Goal: Task Accomplishment & Management: Complete application form

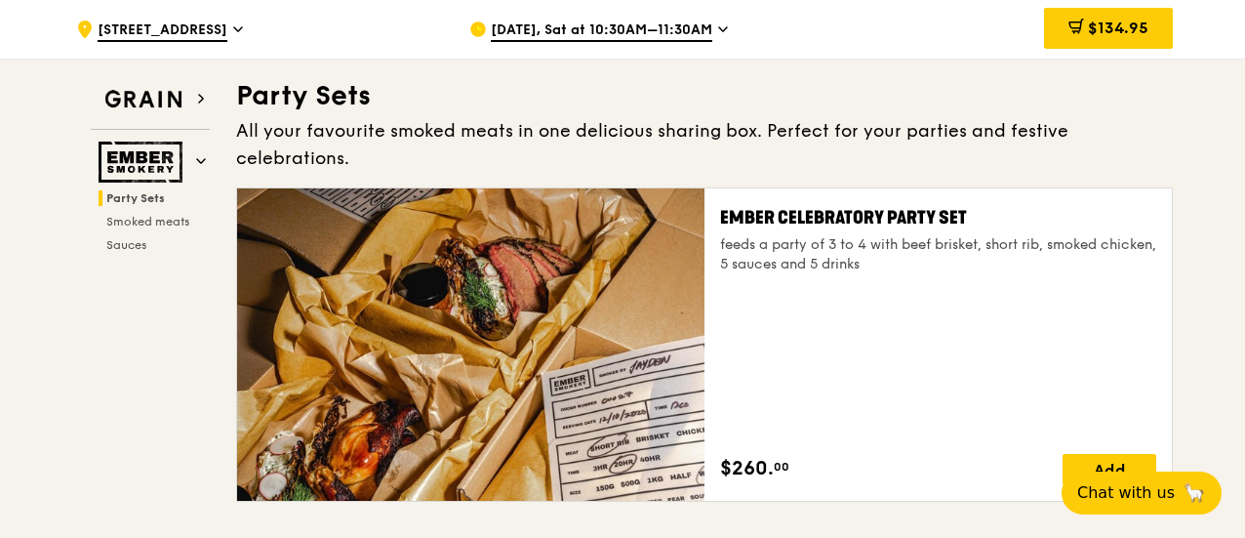
click at [275, 29] on div ".cls-1 { fill: none; stroke: #fff; stroke-linecap: round; stroke-linejoin: roun…" at bounding box center [257, 29] width 362 height 59
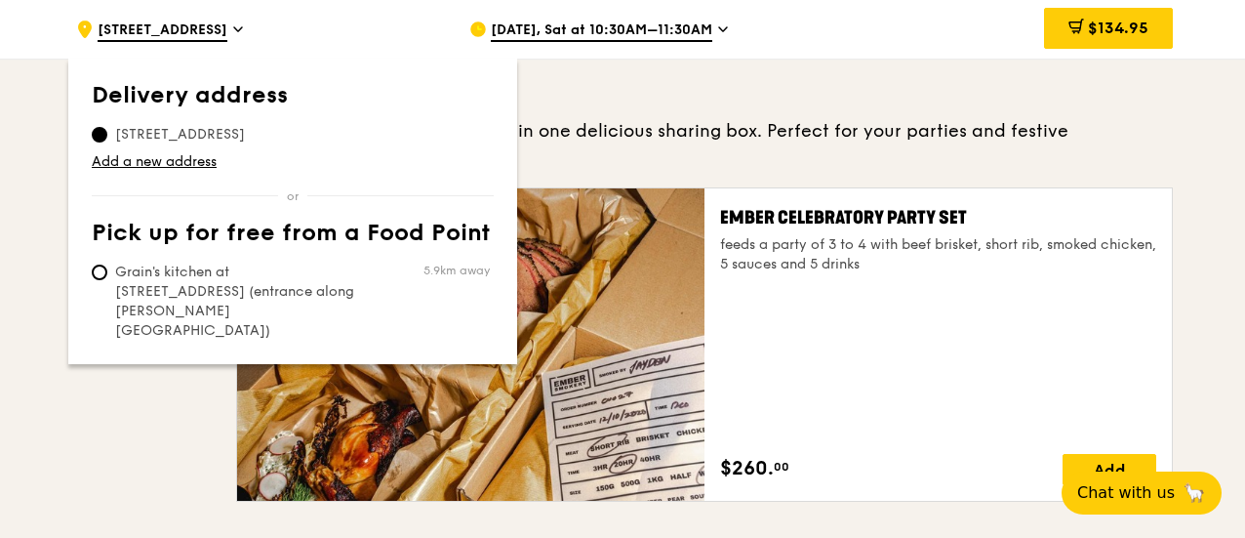
click at [275, 29] on div ".cls-1 { fill: none; stroke: #fff; stroke-linecap: round; stroke-linejoin: roun…" at bounding box center [257, 29] width 362 height 59
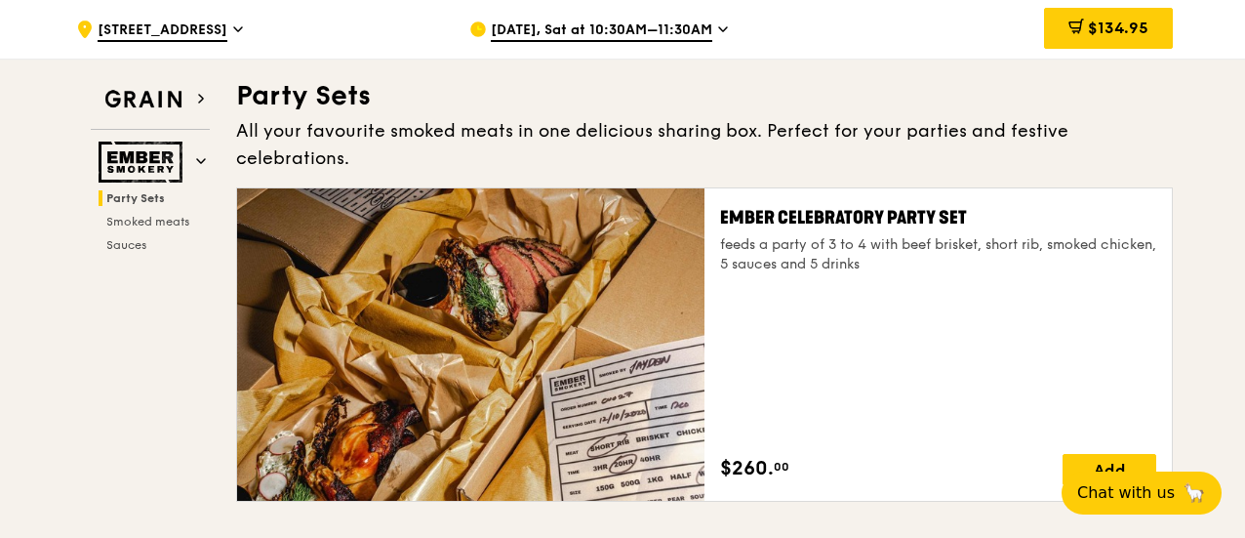
click at [588, 24] on span "Aug 23, Sat at 10:30AM–11:30AM" at bounding box center [602, 30] width 222 height 21
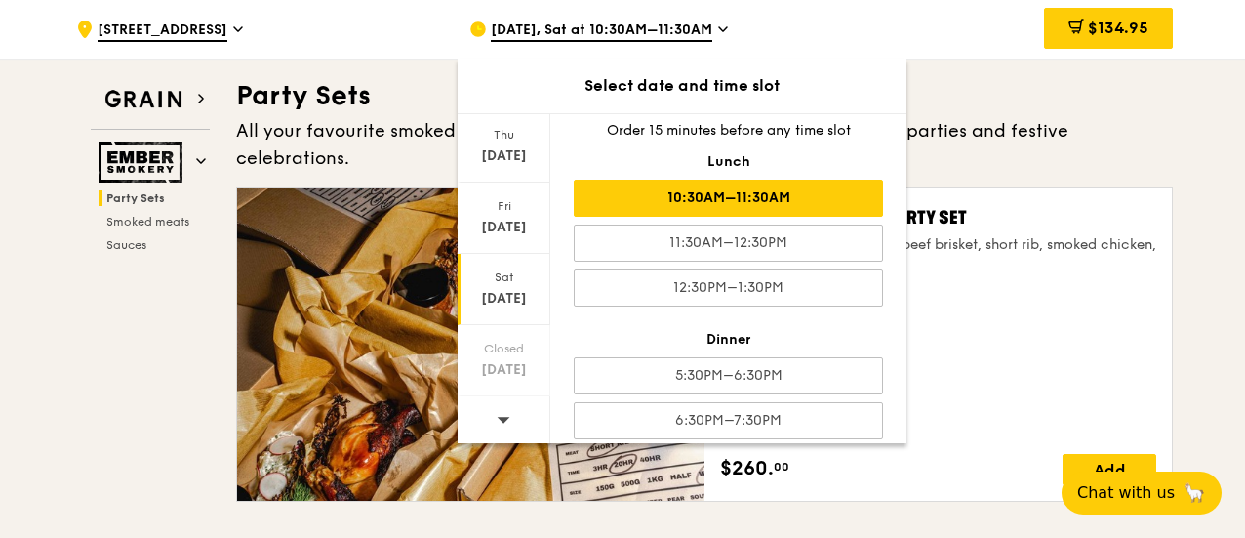
scroll to position [32, 0]
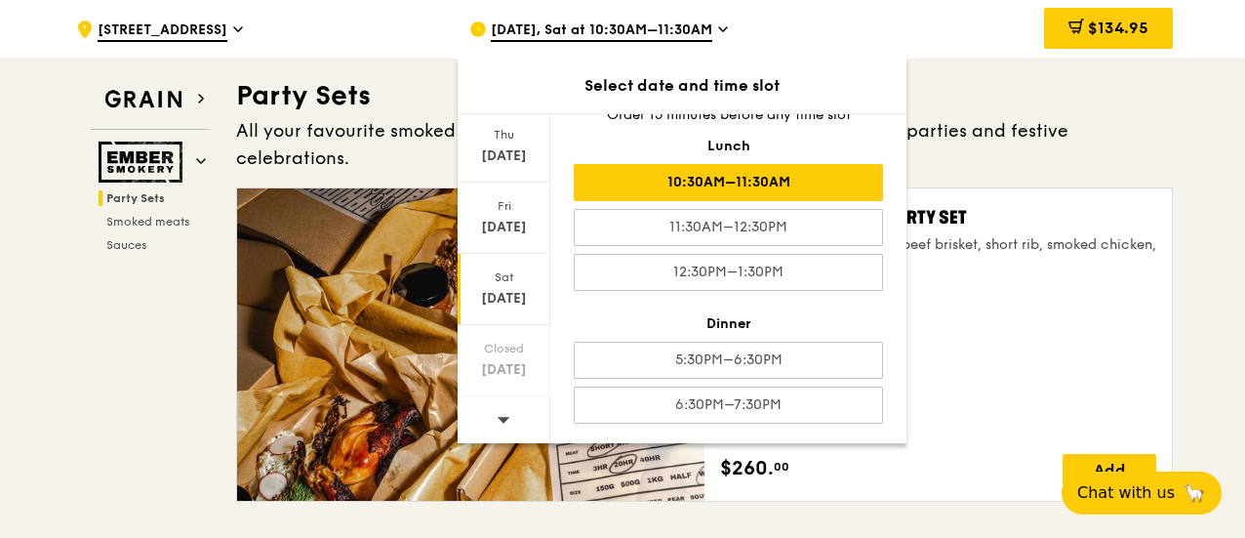
click at [1017, 321] on div "Ember Celebratory Party Set feeds a party of 3 to 4 with beef brisket, short ri…" at bounding box center [938, 344] width 436 height 281
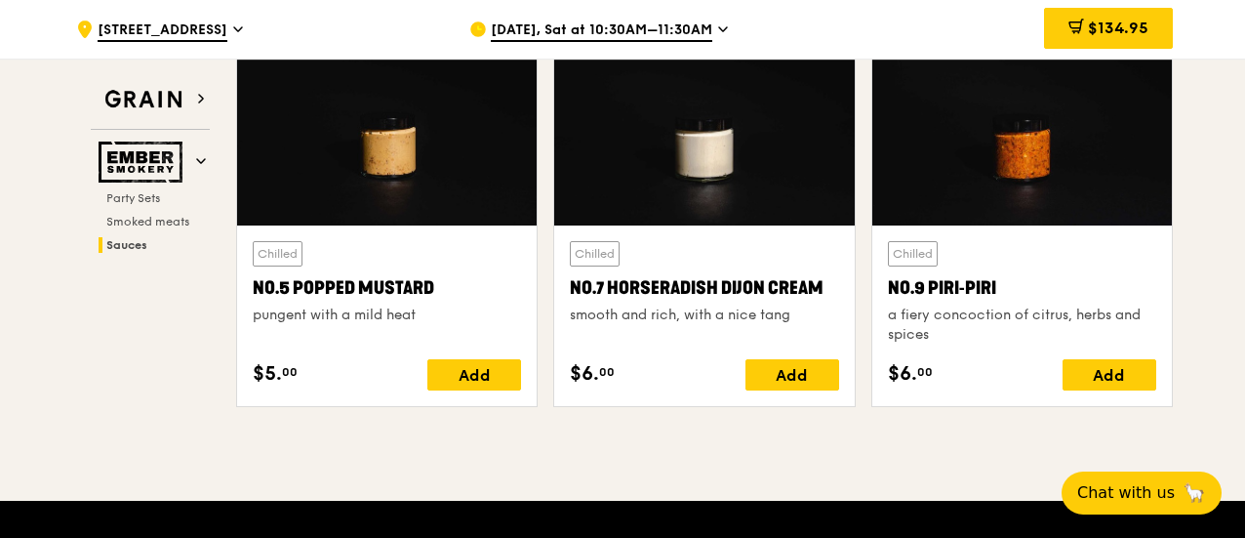
scroll to position [2618, 0]
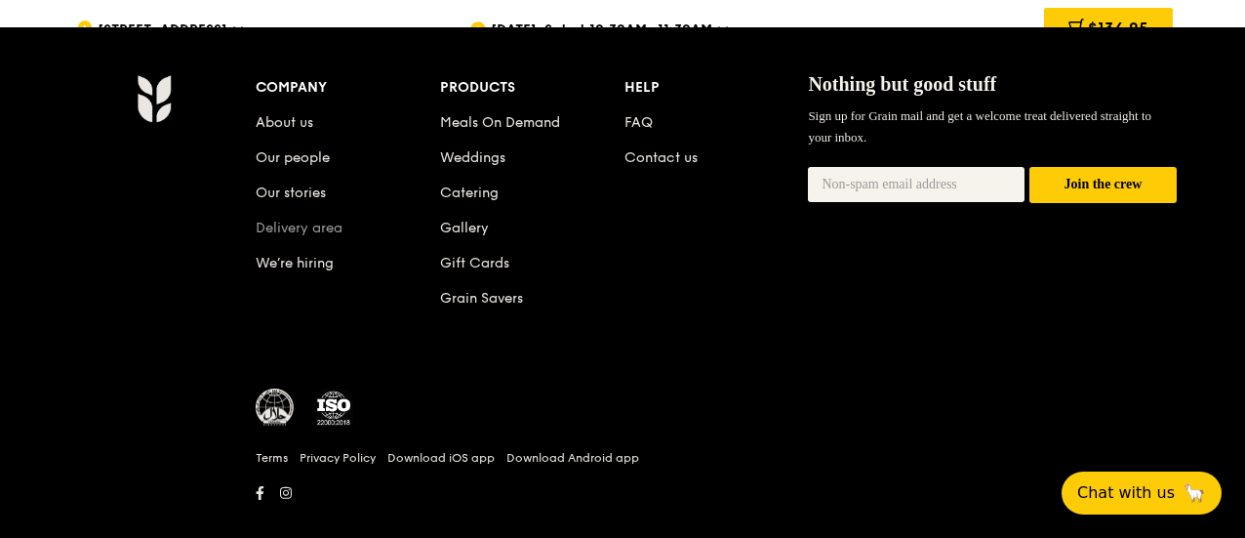
click at [331, 220] on link "Delivery area" at bounding box center [299, 228] width 87 height 17
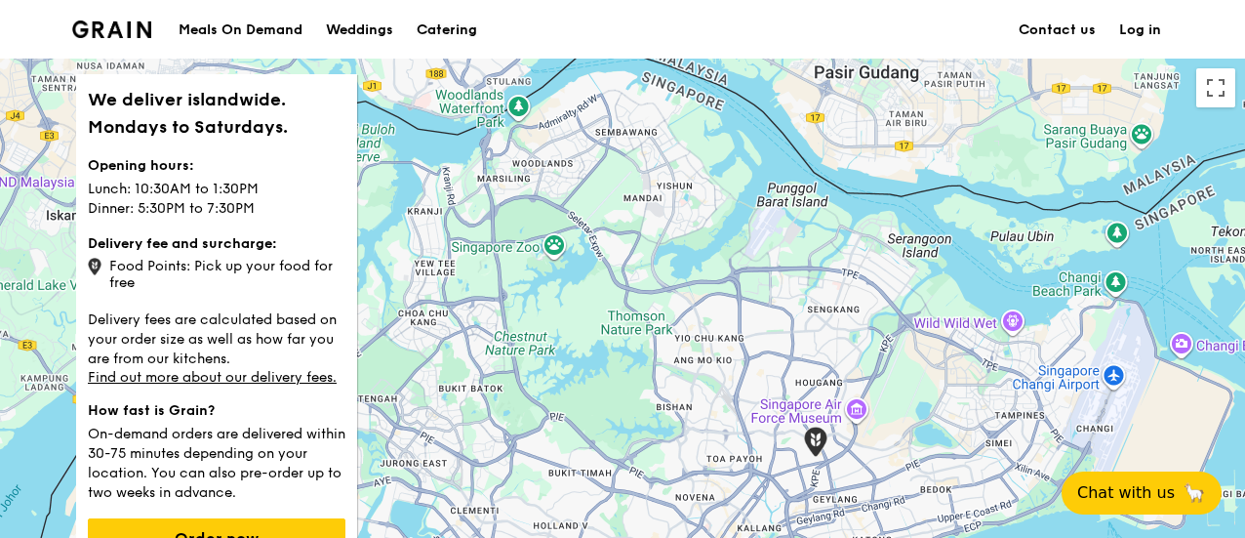
click at [454, 26] on div "Catering" at bounding box center [447, 30] width 61 height 59
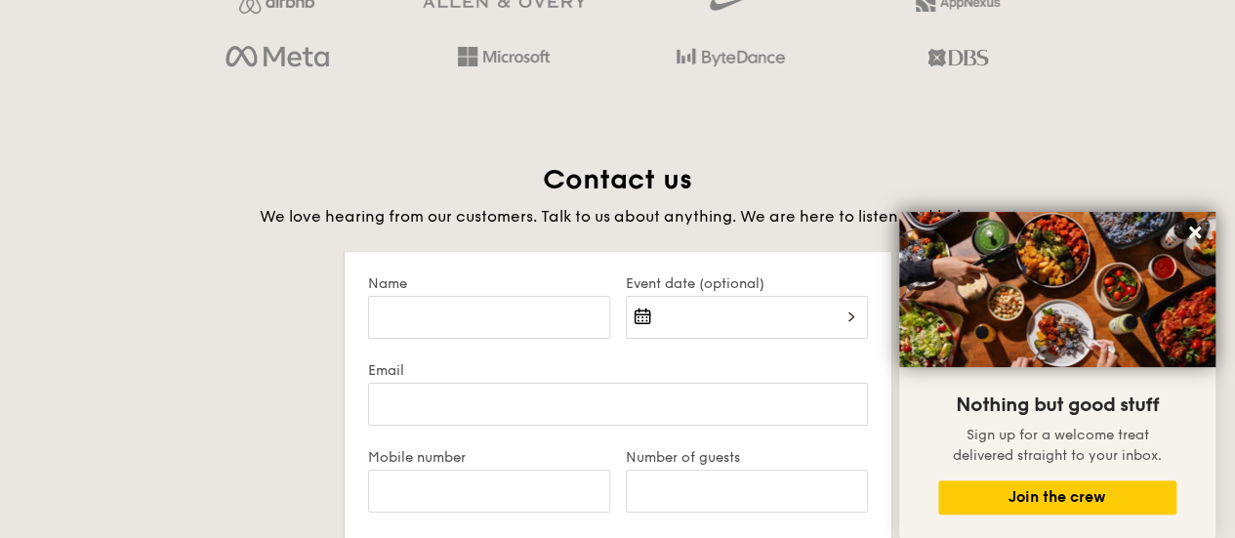
scroll to position [3643, 0]
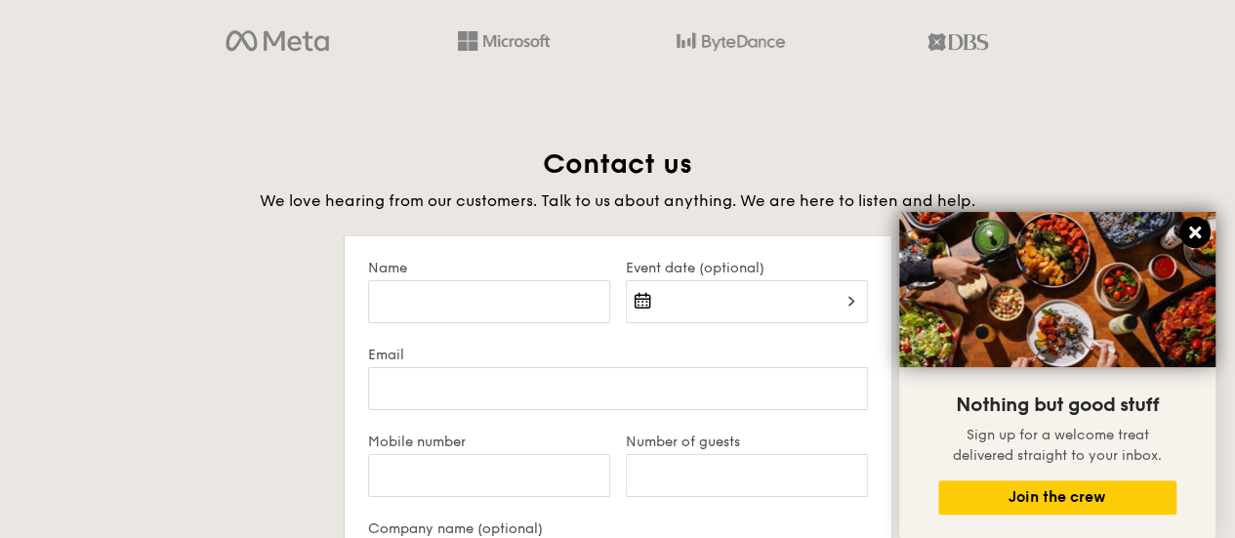
click at [1187, 223] on button at bounding box center [1194, 232] width 31 height 31
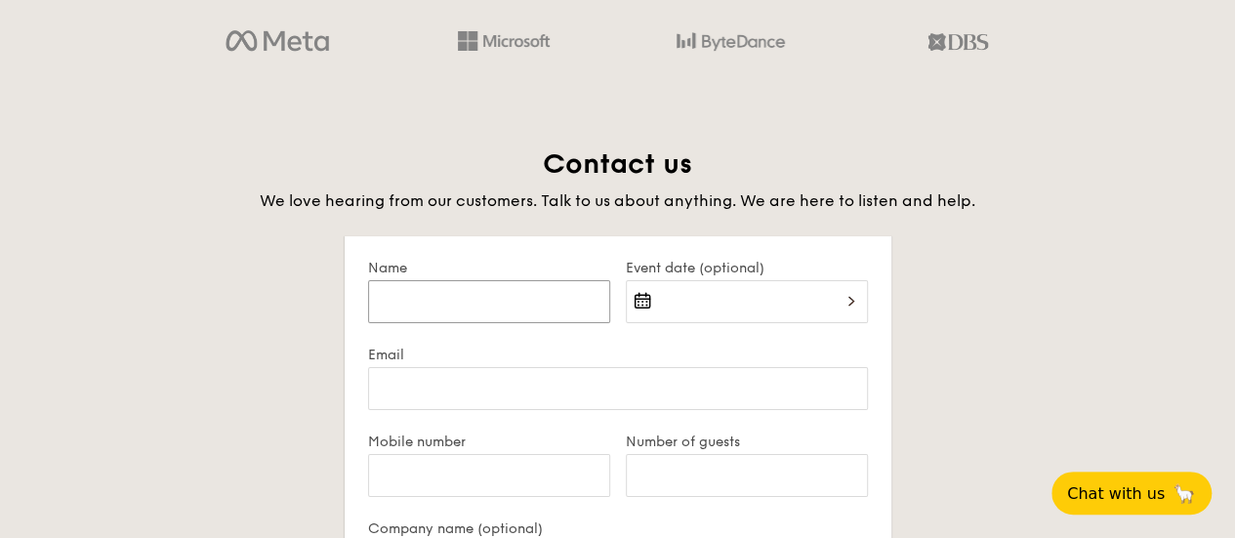
click at [463, 304] on input "Name" at bounding box center [489, 301] width 242 height 43
type input "[PERSON_NAME]"
click at [801, 292] on div at bounding box center [747, 313] width 242 height 66
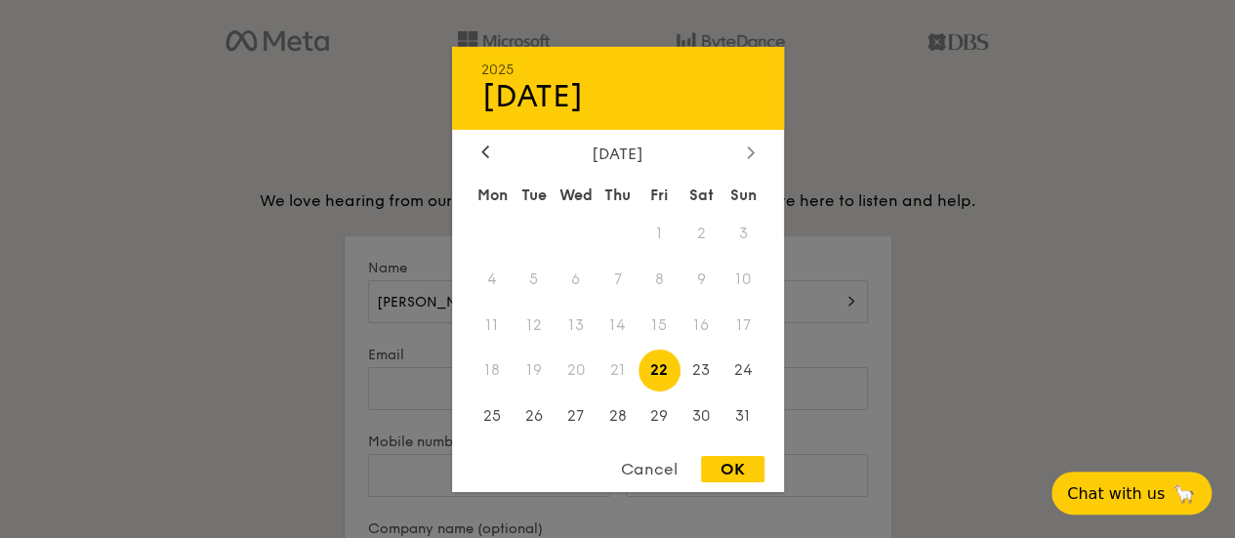
click at [743, 151] on div at bounding box center [751, 152] width 18 height 19
click at [661, 324] on span "19" at bounding box center [659, 325] width 42 height 42
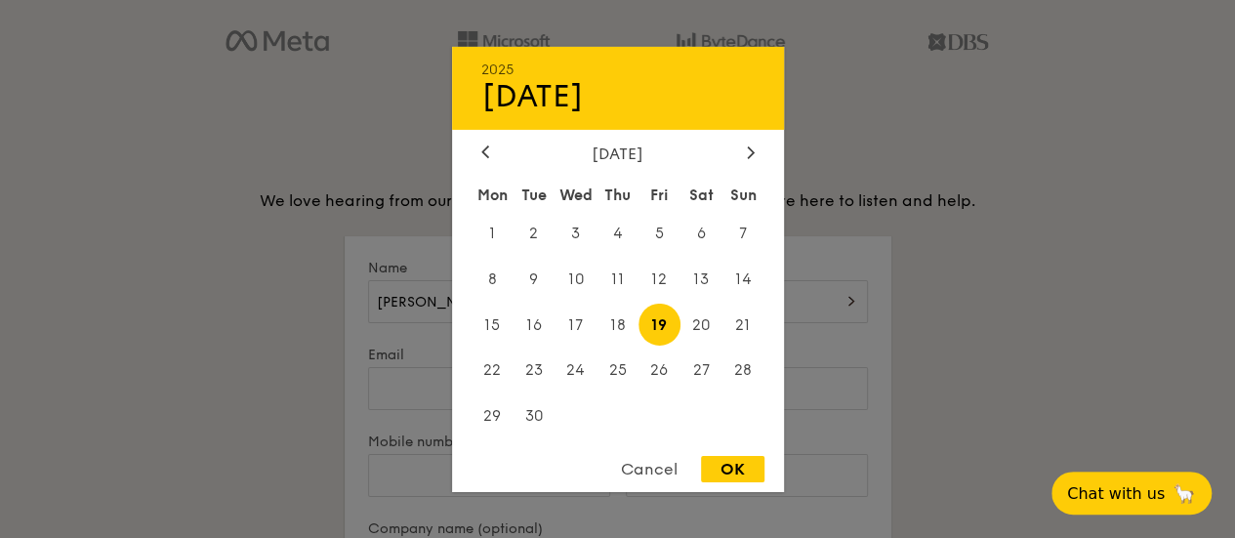
click at [740, 466] on div "OK" at bounding box center [732, 469] width 63 height 26
type input "[DATE]"
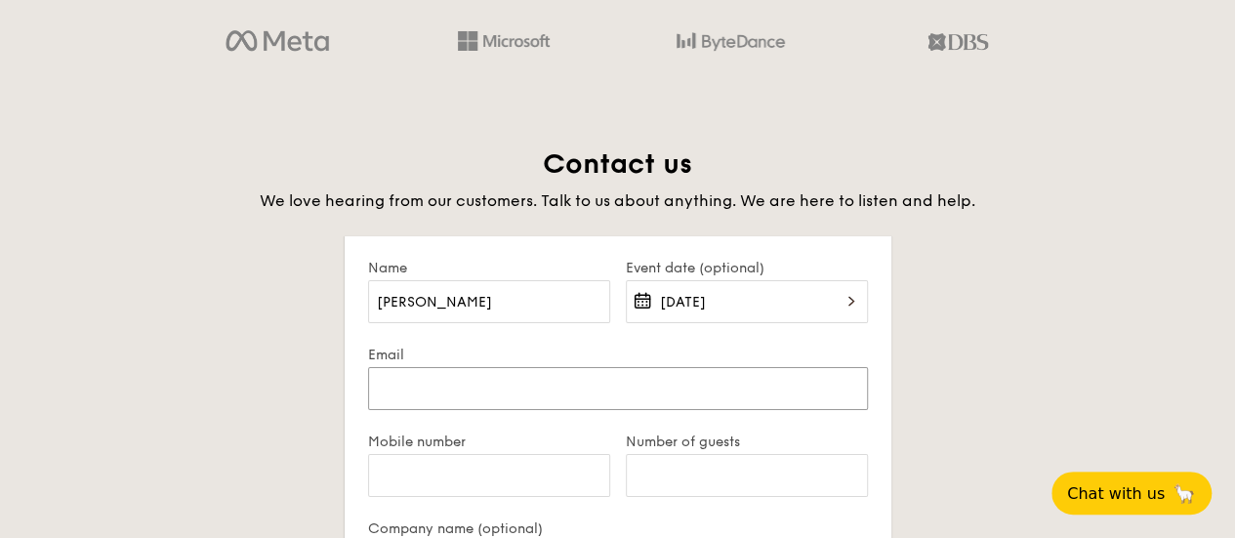
drag, startPoint x: 449, startPoint y: 389, endPoint x: 670, endPoint y: 354, distance: 223.4
click at [450, 389] on input "Email" at bounding box center [618, 388] width 500 height 43
type input "[PERSON_NAME][EMAIL_ADDRESS][PERSON_NAME][DOMAIN_NAME]"
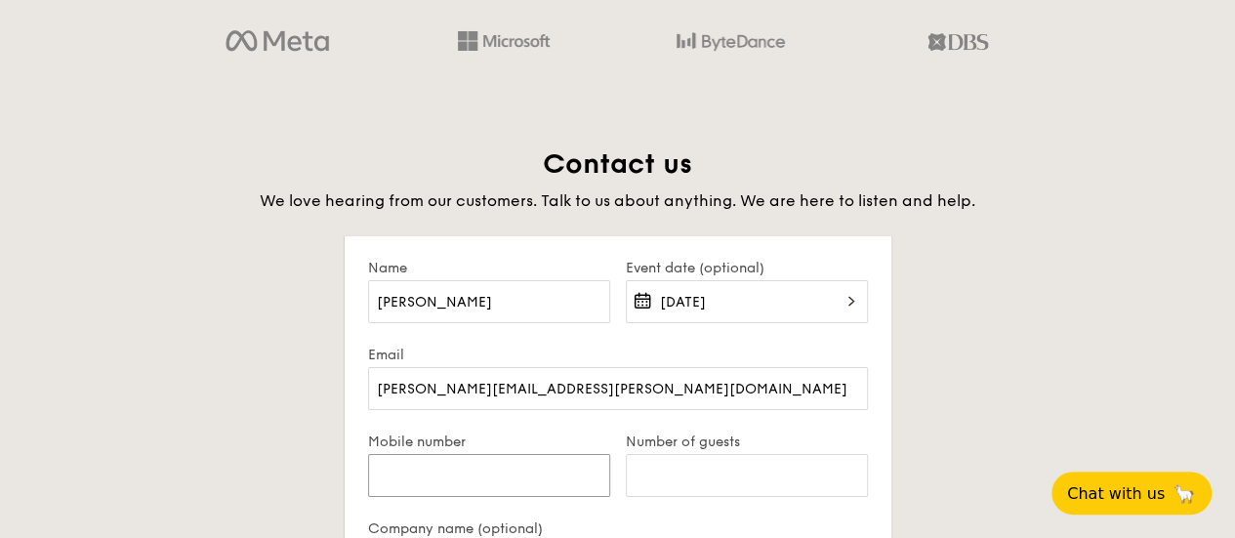
drag, startPoint x: 468, startPoint y: 473, endPoint x: 999, endPoint y: 425, distance: 533.2
click at [468, 473] on input "Mobile number" at bounding box center [489, 475] width 242 height 43
type input "90623762"
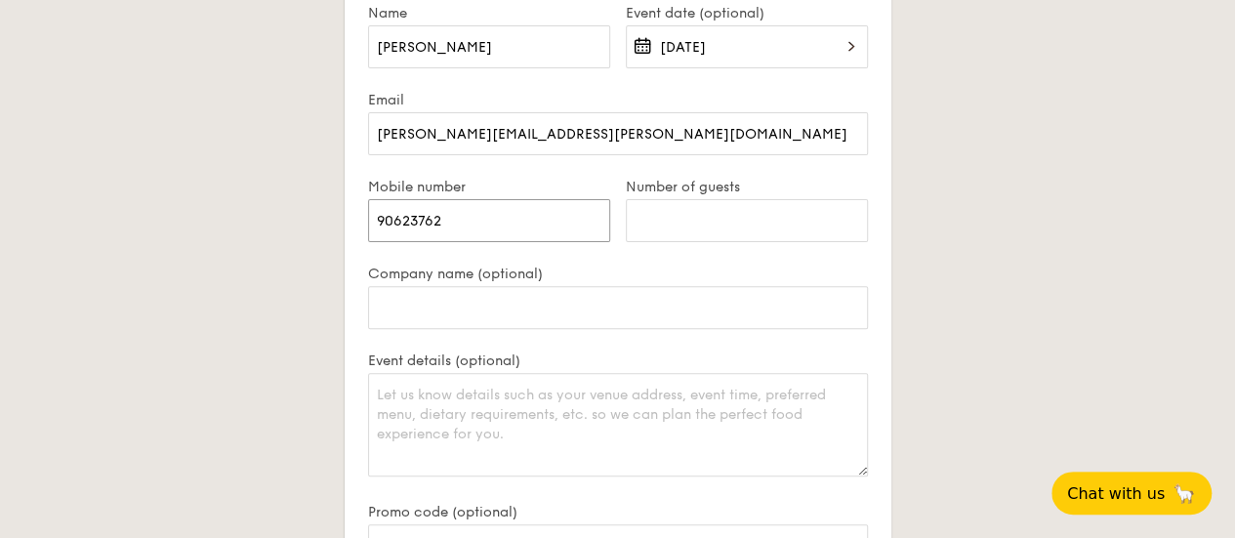
scroll to position [3904, 0]
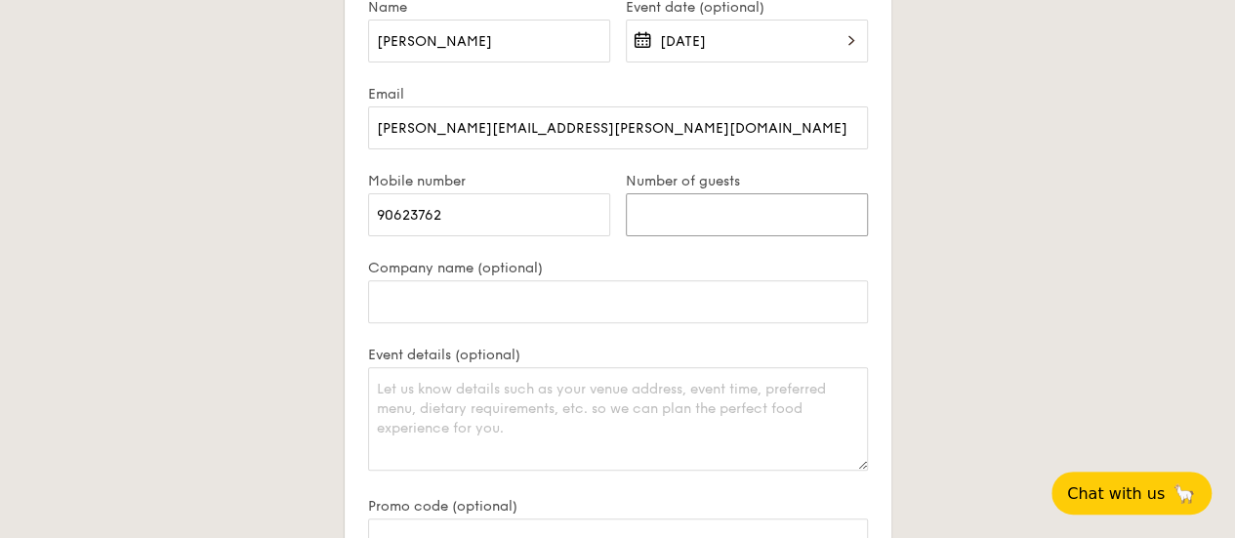
click at [691, 200] on input "Number of guests" at bounding box center [747, 214] width 242 height 43
type input "8"
click at [498, 297] on input "Company name (optional)" at bounding box center [618, 301] width 500 height 43
click at [457, 405] on textarea "Event details (optional)" at bounding box center [618, 418] width 500 height 103
type textarea "V"
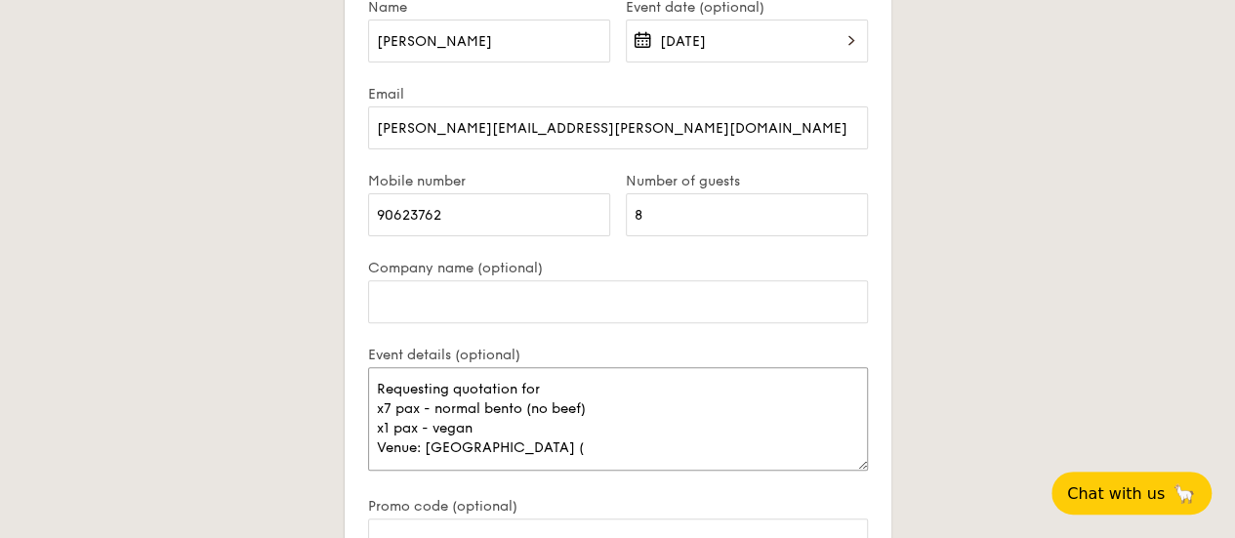
paste textarea "[STREET_ADDRESS]"
click at [699, 430] on textarea "Requesting quotation for x7 pax - normal bento (no beef) x1 pax - vegan Venue: …" at bounding box center [618, 418] width 500 height 103
click at [650, 458] on textarea "Requesting quotation for x7 pax - normal bento (no beef) x1 pax - vegan Venue: …" at bounding box center [618, 418] width 500 height 103
paste textarea "[GEOGRAPHIC_DATA], Level 10 Meeting Room : Kindness"
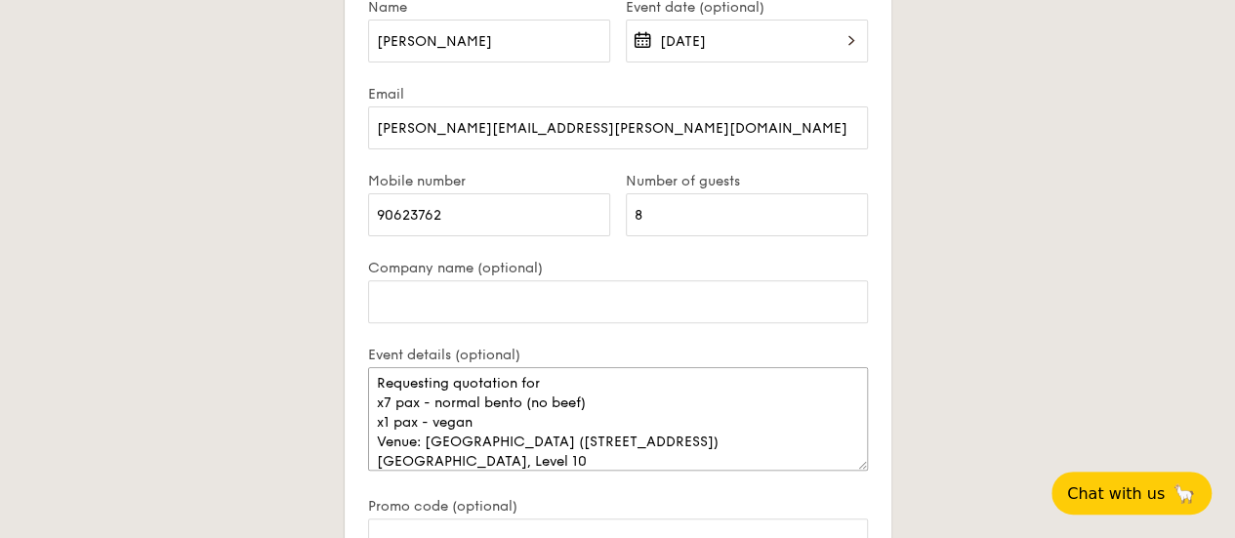
scroll to position [45, 0]
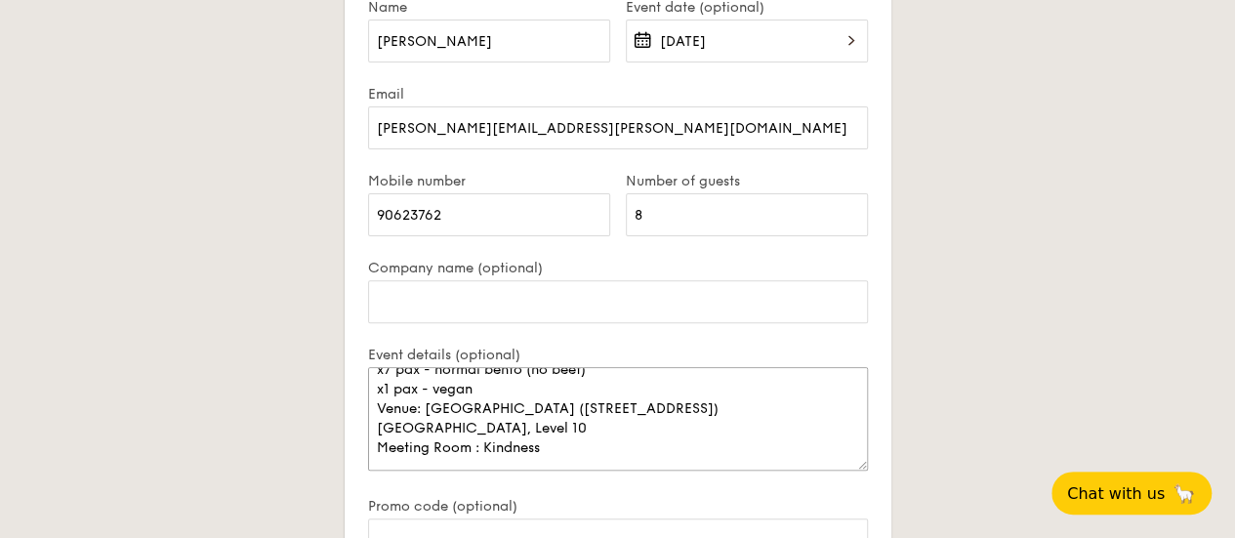
click at [631, 419] on textarea "Requesting quotation for x7 pax - normal bento (no beef) x1 pax - vegan Venue: …" at bounding box center [618, 418] width 500 height 103
click at [560, 459] on textarea "Requesting quotation for x7 pax - normal bento (no beef) x1 pax - vegan Venue: …" at bounding box center [618, 418] width 500 height 103
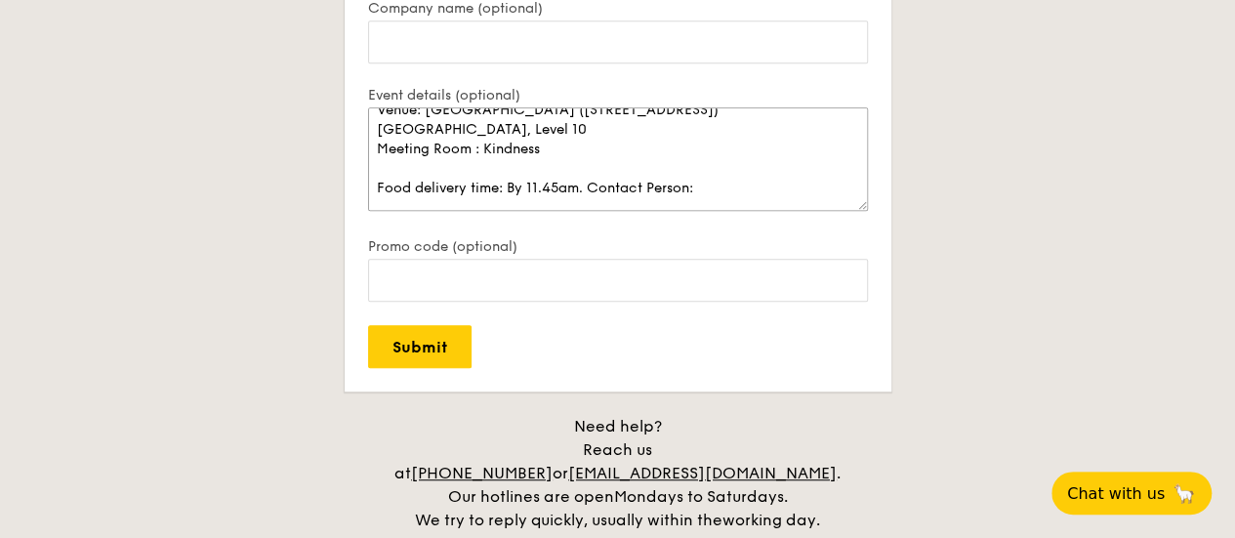
scroll to position [4164, 0]
click at [416, 169] on textarea "Requesting quotation for x7 pax - normal bento (no beef) x1 pax - vegan Venue: …" at bounding box center [618, 158] width 500 height 103
click at [574, 138] on textarea "Requesting quotation for x7 pax - normal bento (no beef) x1 pax - vegan Venue: …" at bounding box center [618, 158] width 500 height 103
paste textarea "Vendor can use the main lift lobby at [GEOGRAPHIC_DATA] and proceed straight to…"
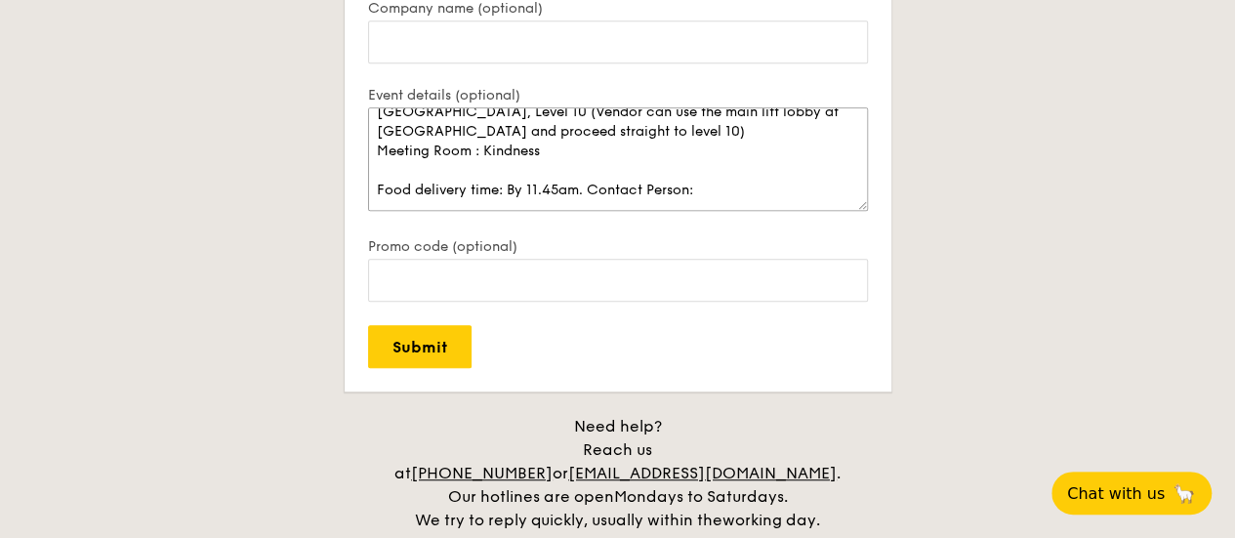
scroll to position [84, 0]
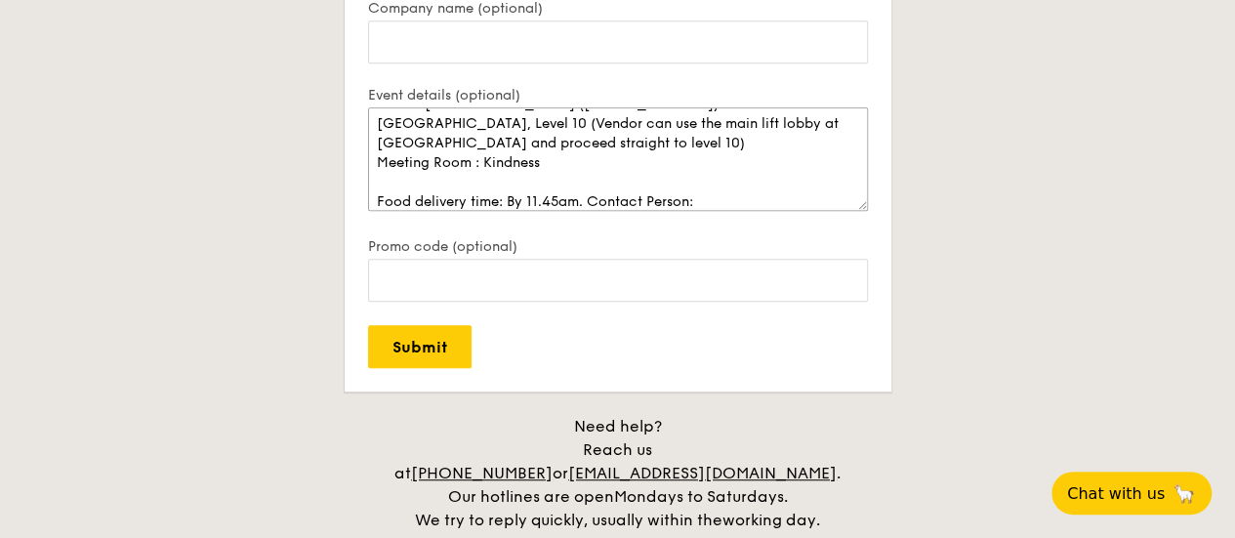
drag, startPoint x: 545, startPoint y: 127, endPoint x: 370, endPoint y: 172, distance: 180.4
click at [370, 172] on textarea "Requesting quotation for x7 pax - normal bento (no beef) x1 pax - vegan Venue: …" at bounding box center [618, 158] width 500 height 103
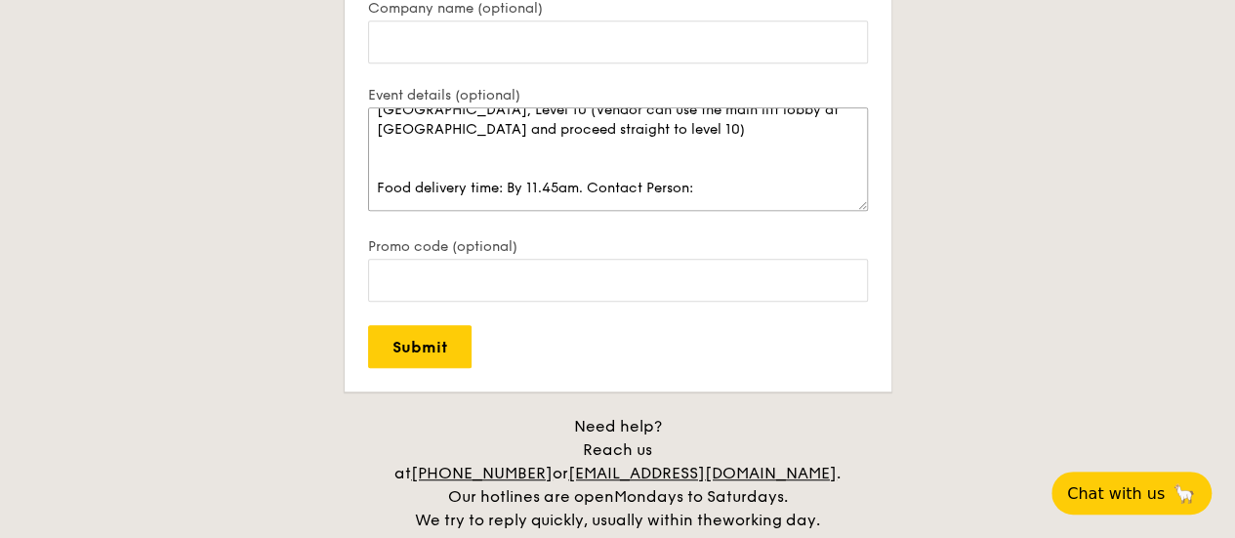
scroll to position [137, 0]
click at [381, 134] on textarea "Requesting quotation for x7 pax - normal bento (no beef) x1 pax - vegan Venue: …" at bounding box center [618, 158] width 500 height 103
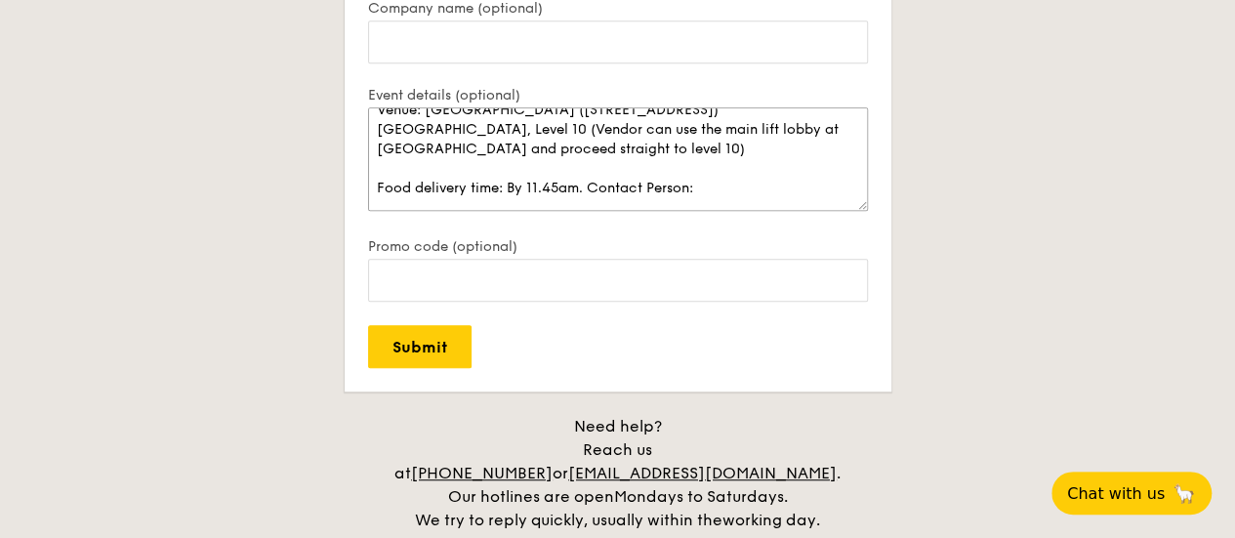
scroll to position [117, 0]
click at [700, 161] on textarea "Requesting quotation for x7 pax - normal bento (no beef) x1 pax - vegan Venue: …" at bounding box center [618, 158] width 500 height 103
paste textarea "Raba'ah"
paste textarea "6930 2473"
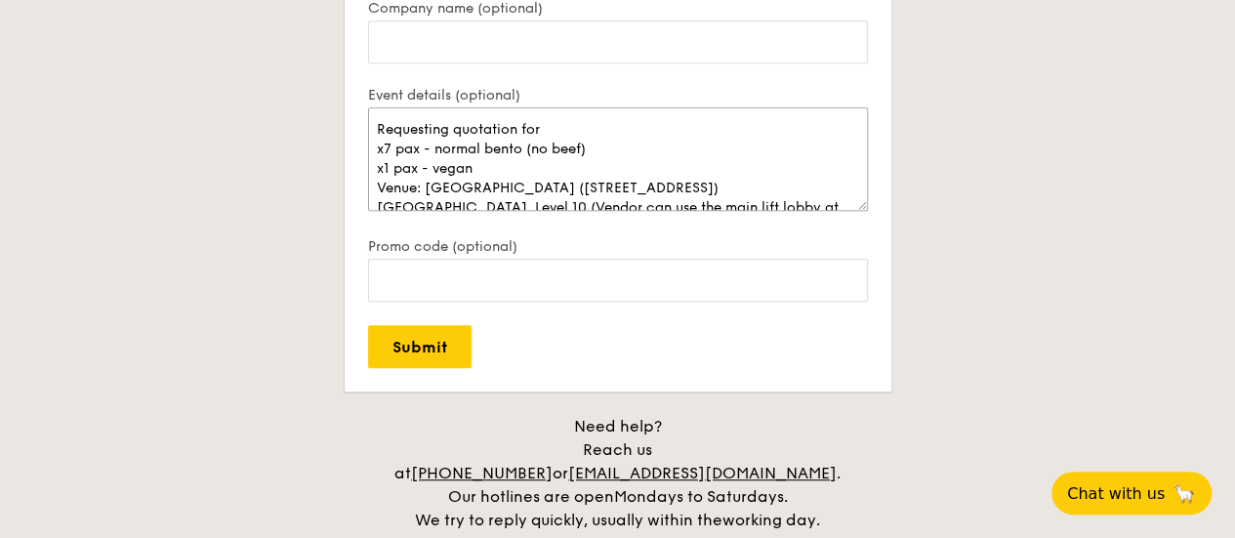
scroll to position [3904, 0]
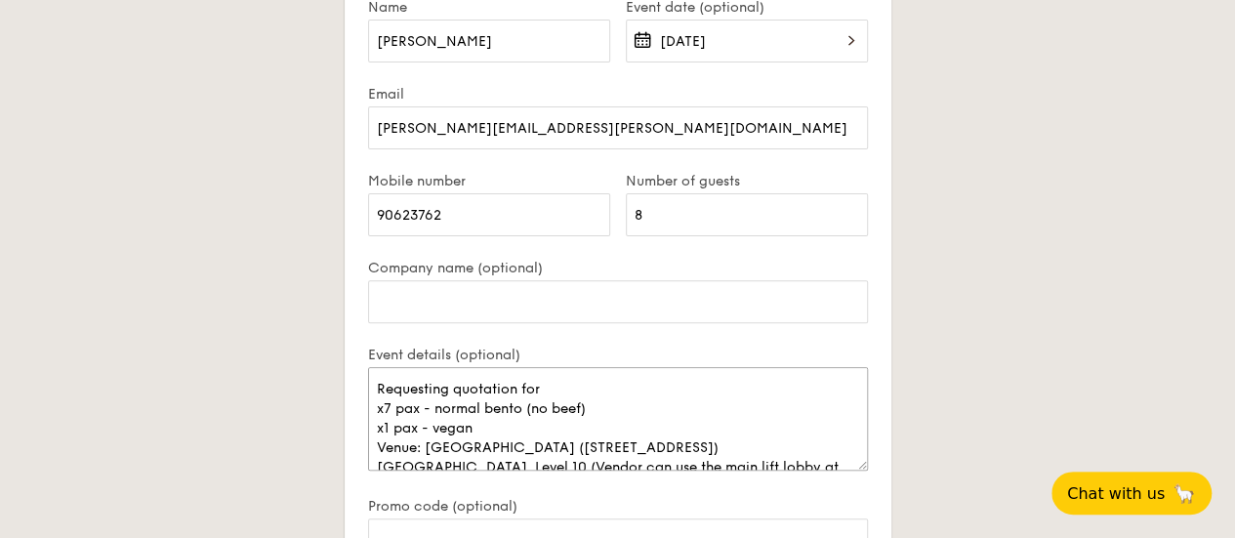
click at [486, 425] on textarea "Requesting quotation for x7 pax - normal bento (no beef) x1 pax - vegan Venue: …" at bounding box center [618, 418] width 500 height 103
type textarea "Requesting quotation for x7 pax - normal bento (no beef) x1 pax - vegan bento V…"
click at [431, 298] on input "Company name (optional)" at bounding box center [618, 301] width 500 height 43
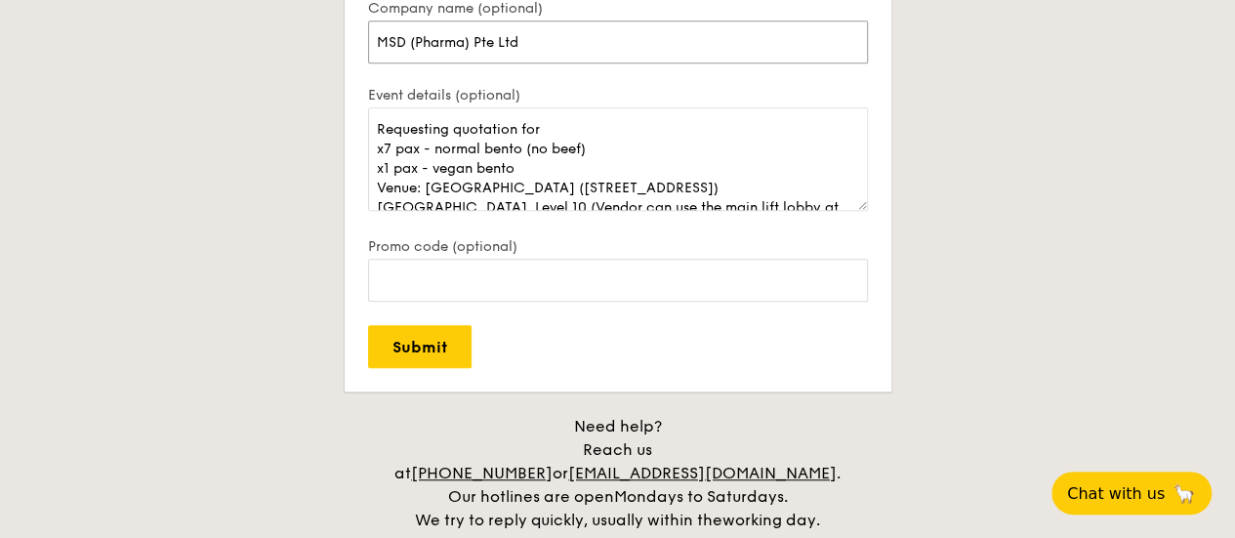
scroll to position [4164, 0]
type input "MSD (Pharma) Pte Ltd"
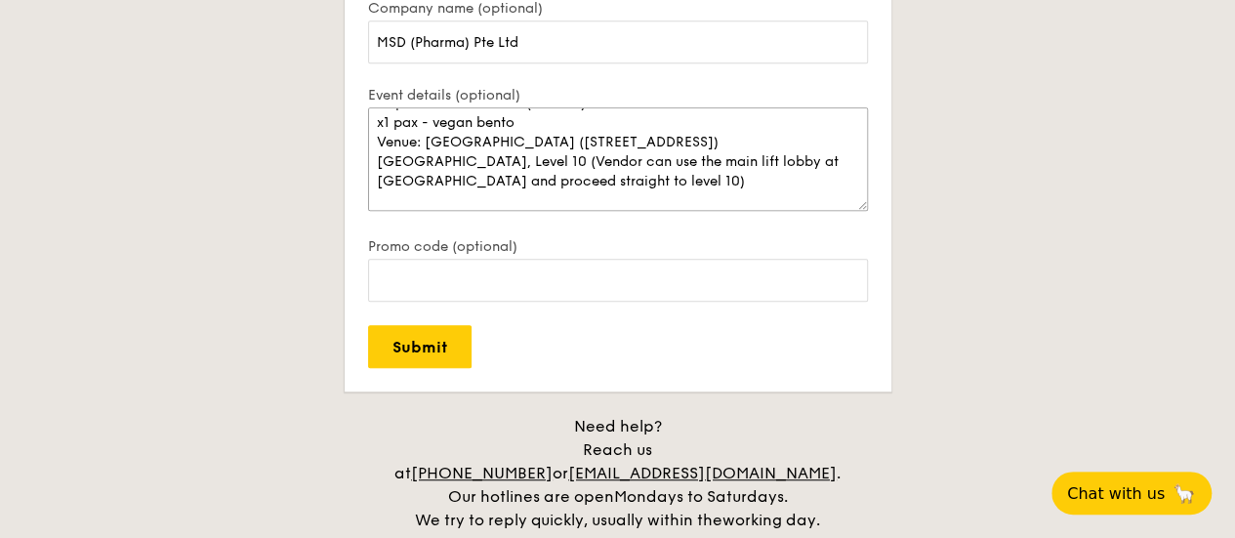
scroll to position [117, 0]
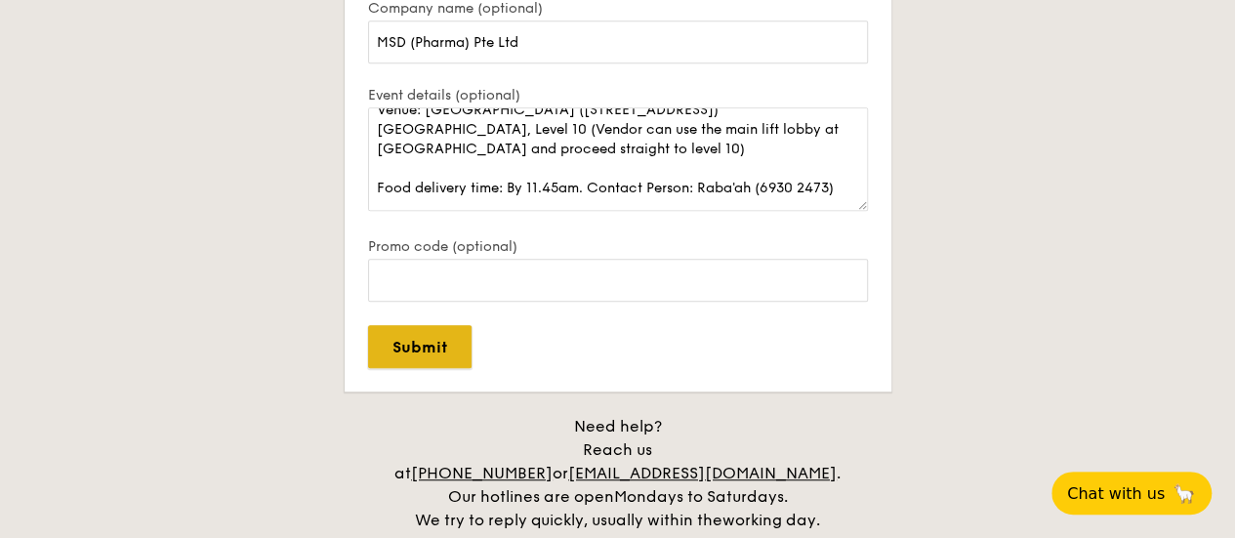
click at [375, 341] on input "Submit" at bounding box center [419, 346] width 103 height 43
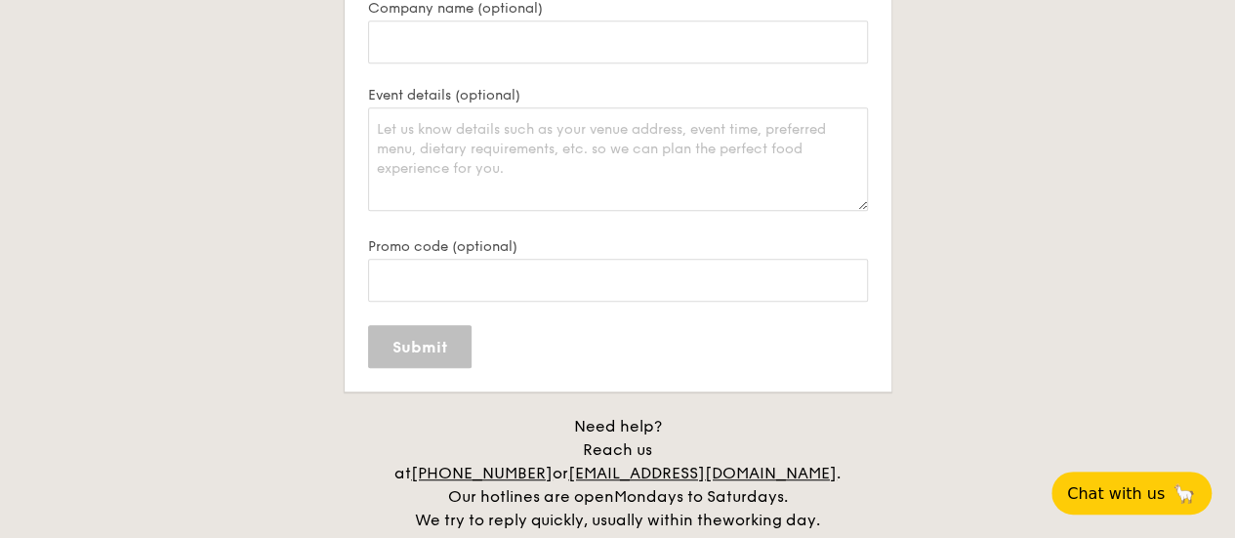
scroll to position [0, 0]
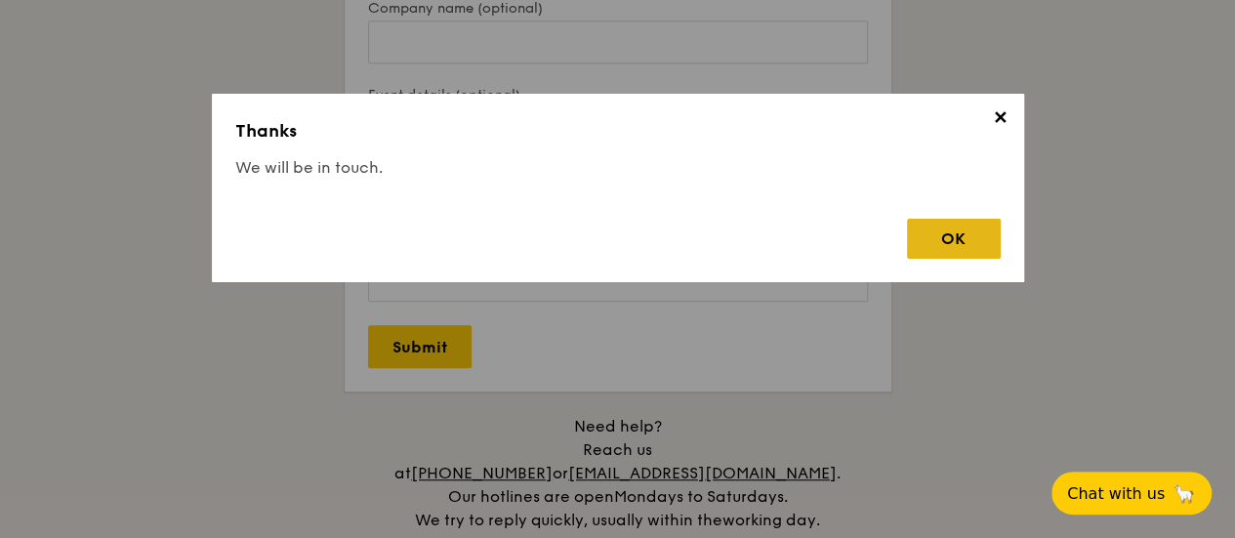
click at [952, 235] on div "OK" at bounding box center [954, 239] width 94 height 40
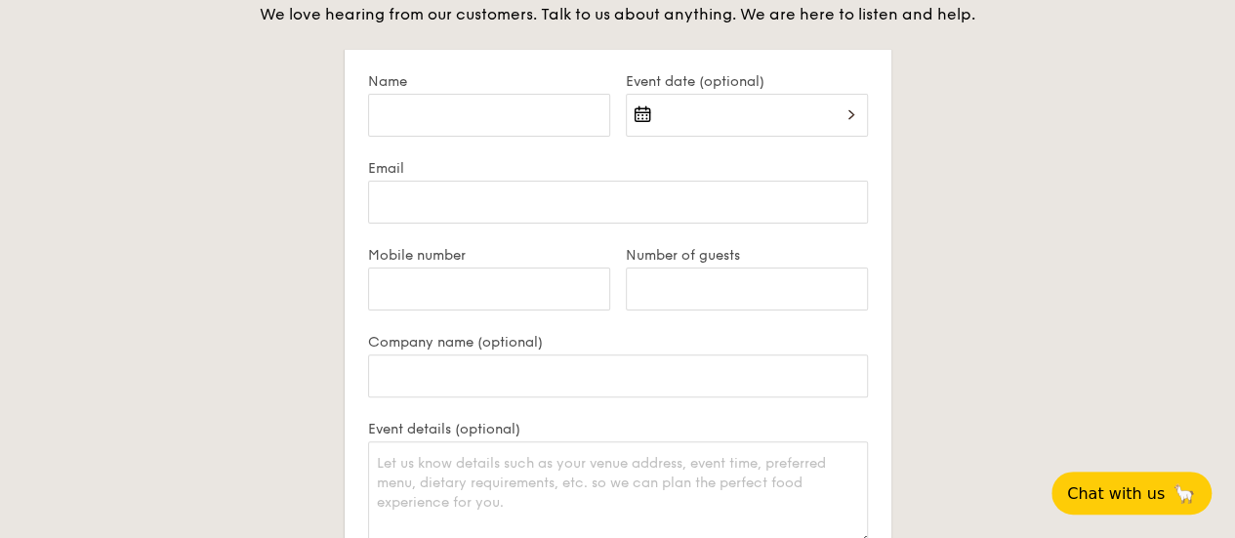
scroll to position [3643, 0]
